Goal: Information Seeking & Learning: Learn about a topic

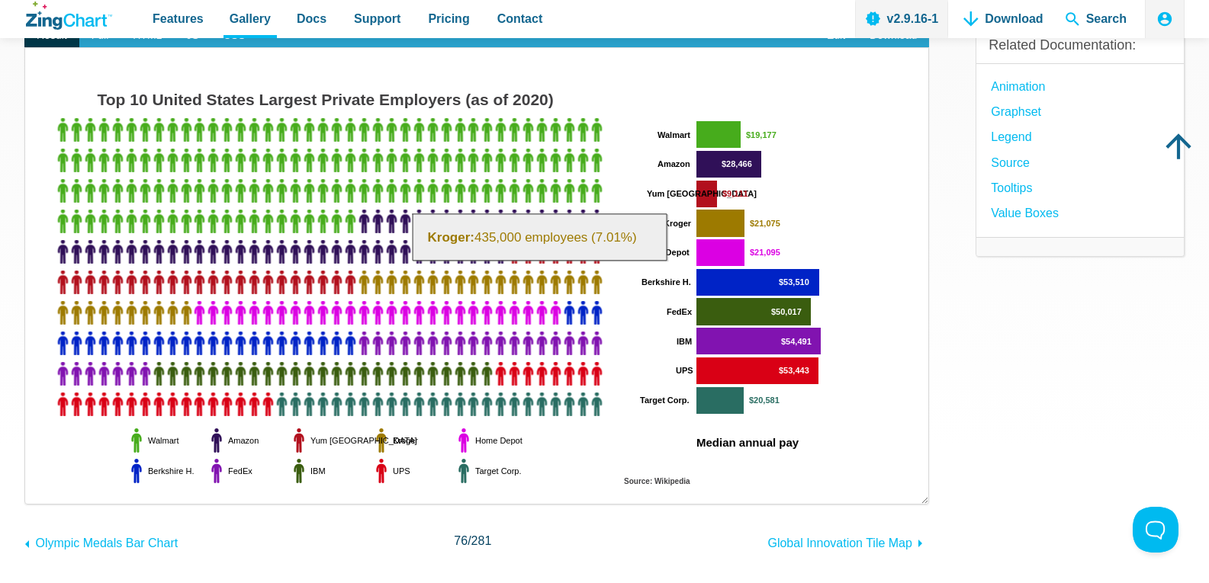
scroll to position [152, 0]
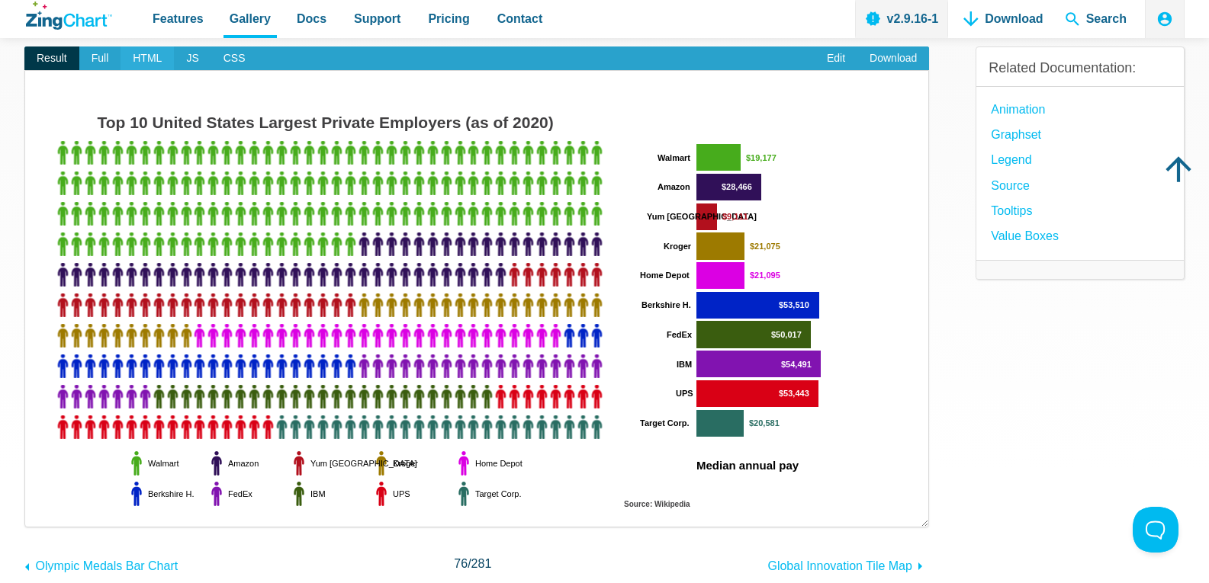
click at [156, 53] on span "HTML" at bounding box center [146, 59] width 53 height 24
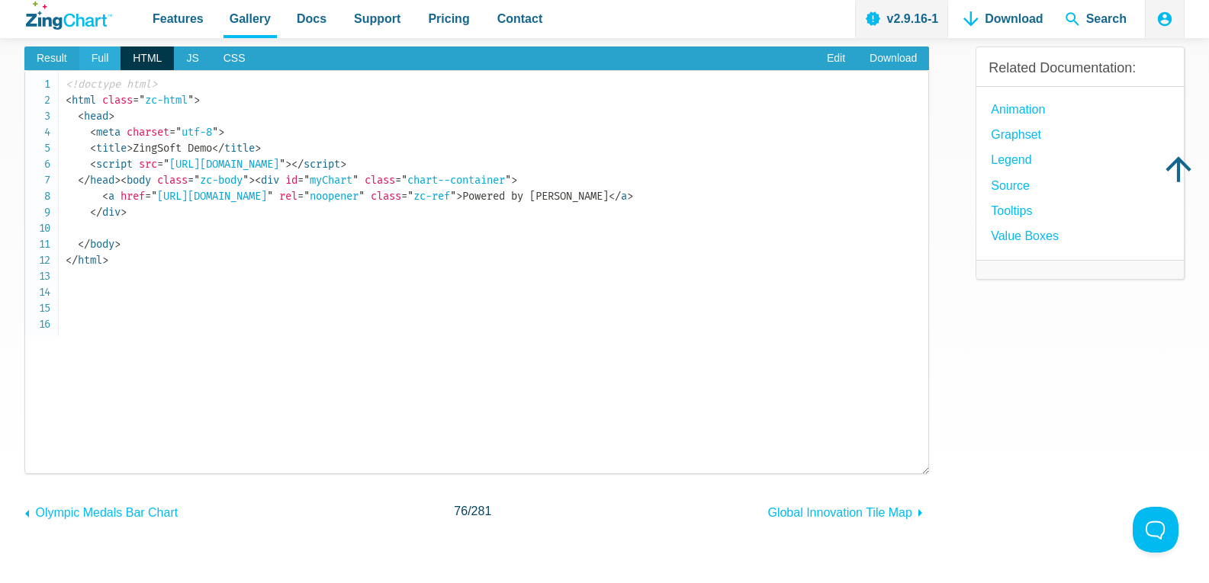
click at [101, 53] on span "Full" at bounding box center [100, 59] width 42 height 24
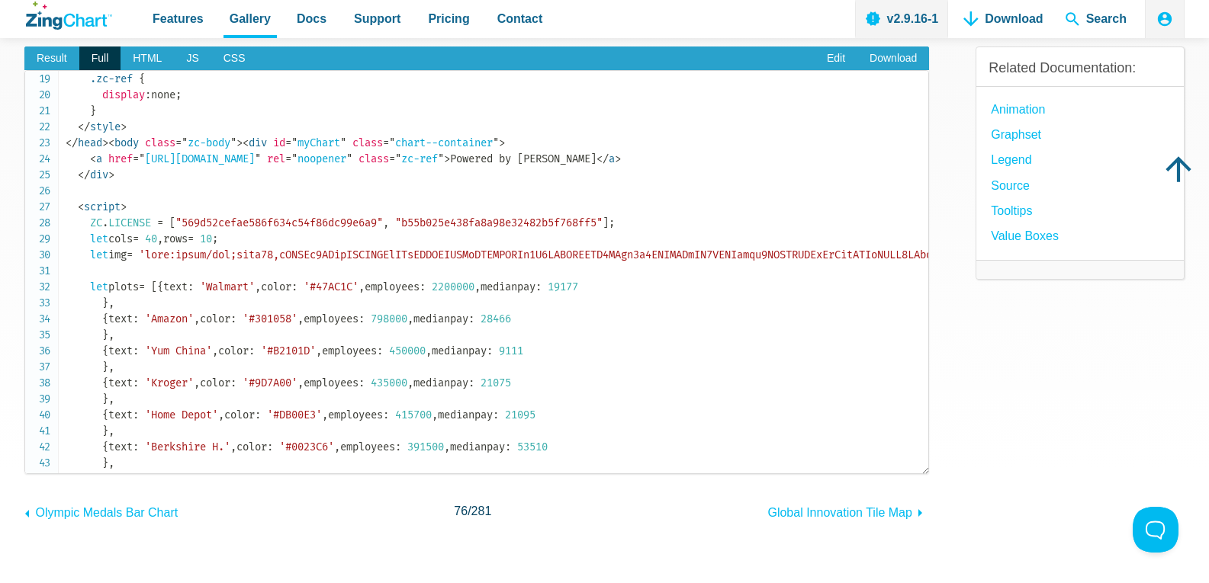
scroll to position [381, 0]
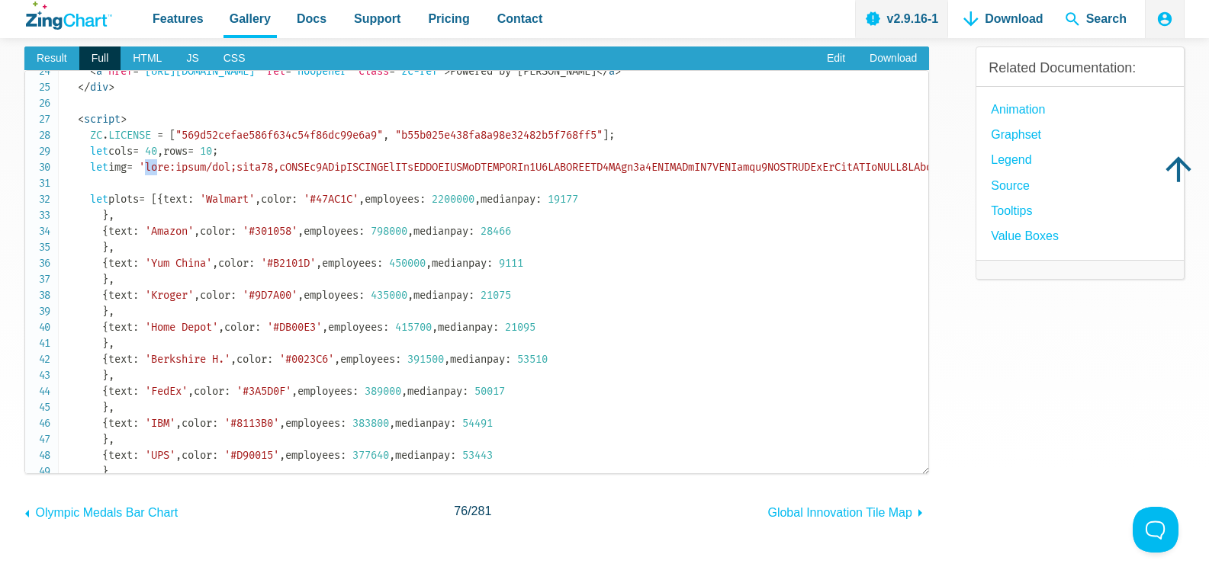
drag, startPoint x: 162, startPoint y: 262, endPoint x: 174, endPoint y: 262, distance: 12.2
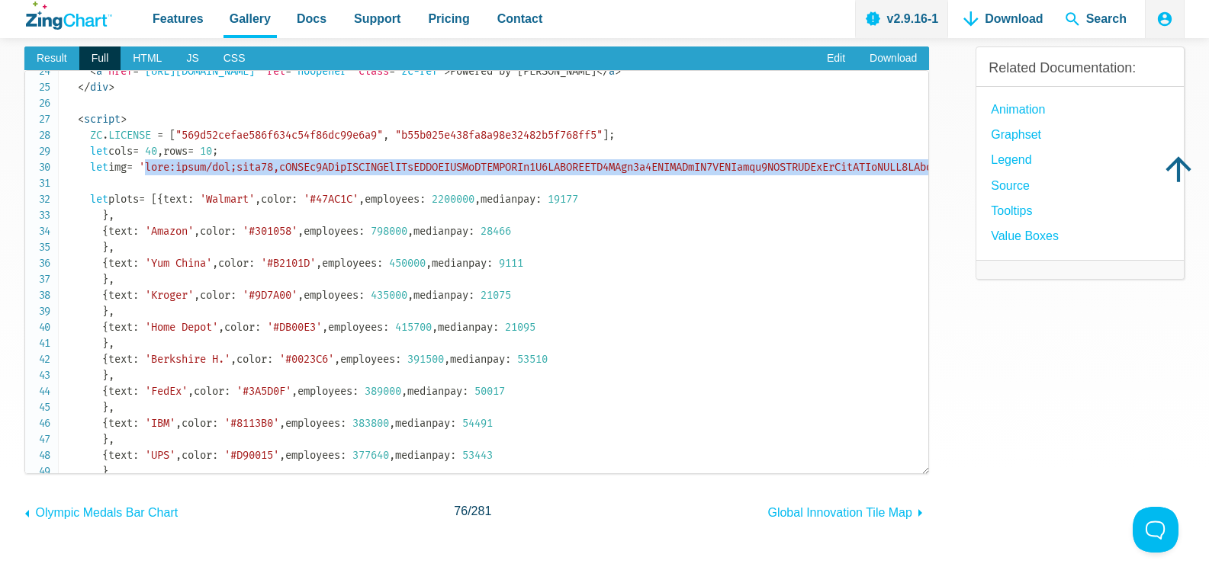
scroll to position [381, 38750]
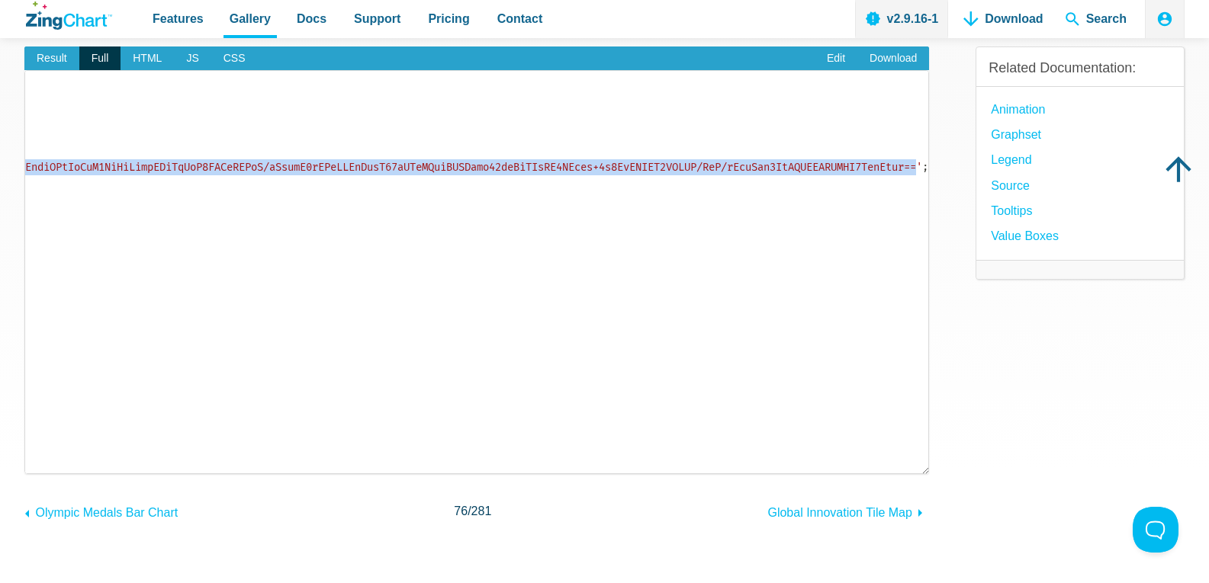
copy span "data:image/png;base64,iVBORw0KGgoAAAANSUhEUgAAAKAAAAAgCAYAAACVf3P1AAAAAXNSR0IAr…"
click at [46, 50] on span "Result" at bounding box center [51, 59] width 55 height 24
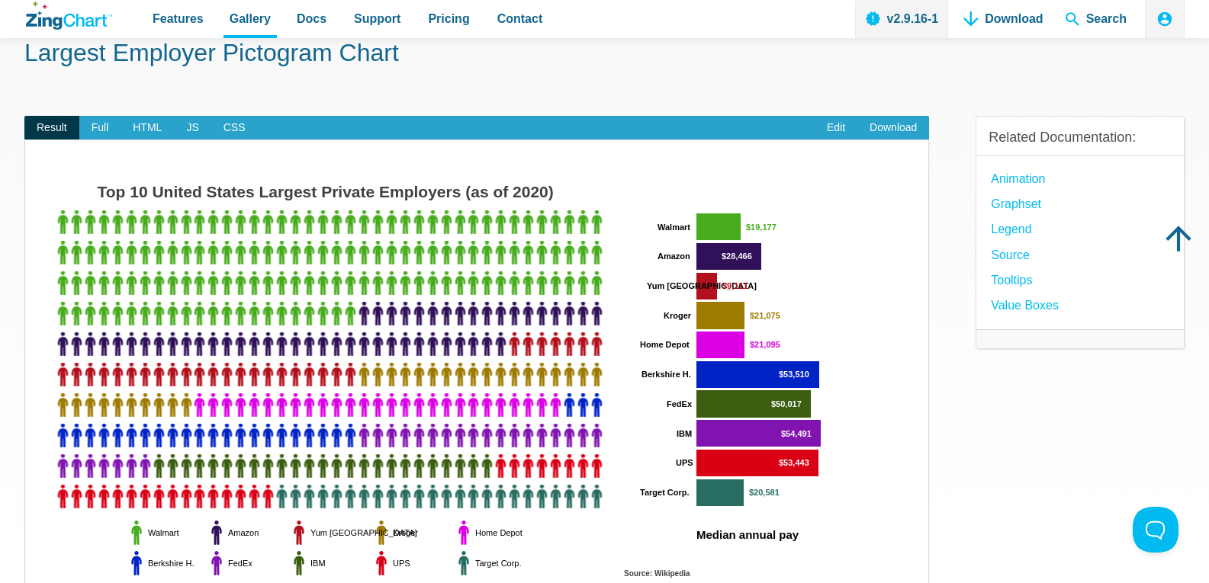
scroll to position [76, 0]
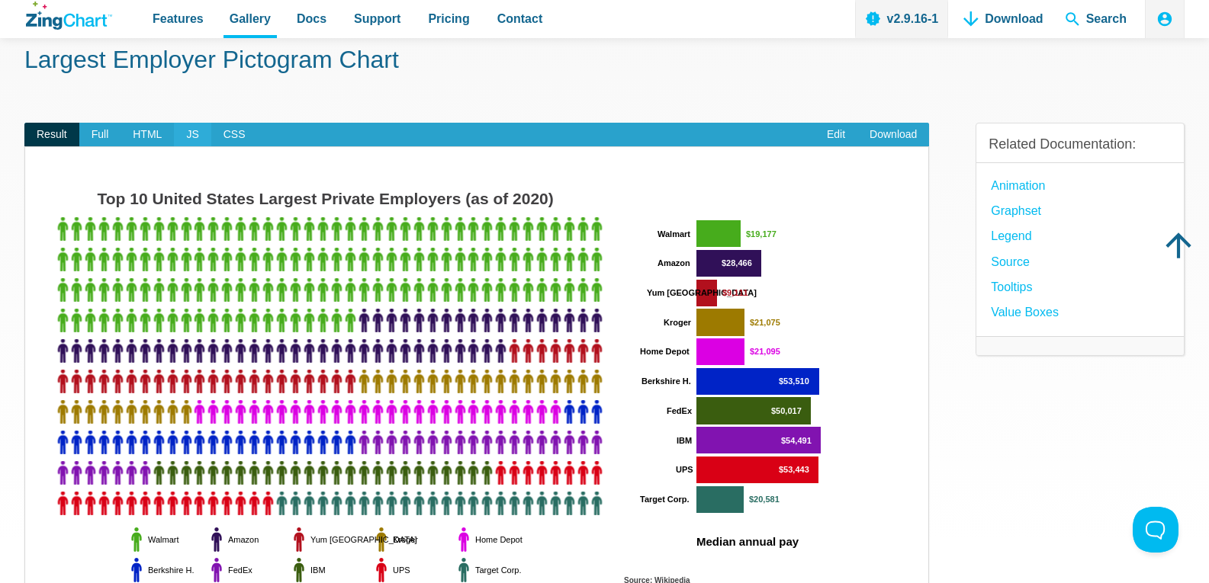
drag, startPoint x: 194, startPoint y: 134, endPoint x: 205, endPoint y: 142, distance: 13.1
click at [194, 134] on span "JS" at bounding box center [192, 135] width 37 height 24
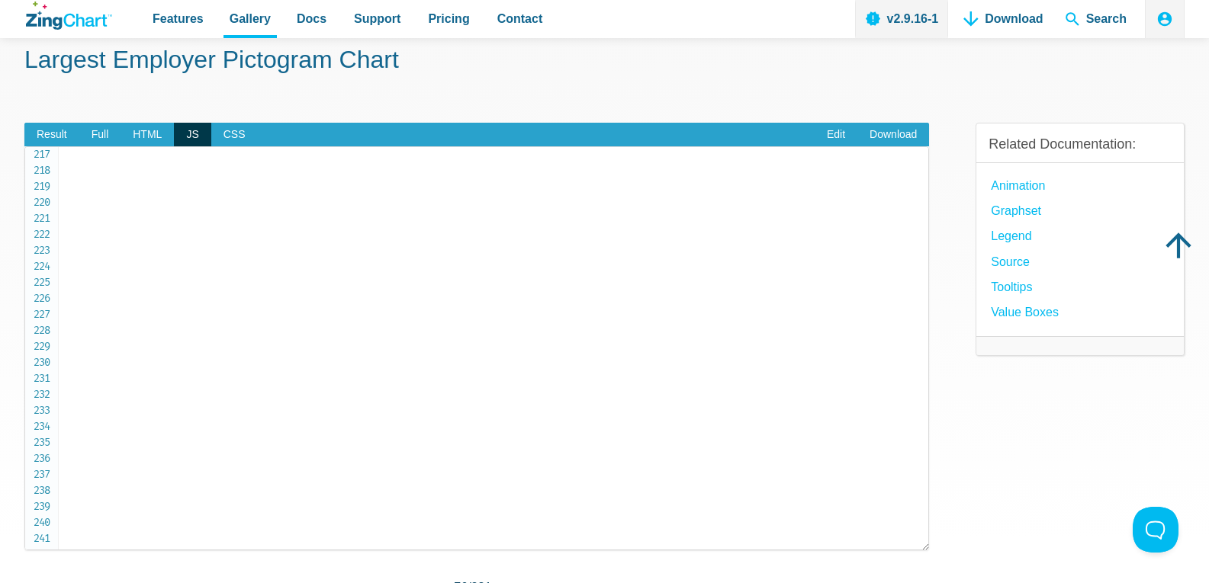
scroll to position [3431, 0]
drag, startPoint x: 435, startPoint y: 322, endPoint x: 197, endPoint y: 249, distance: 248.7
